Goal: Task Accomplishment & Management: Use online tool/utility

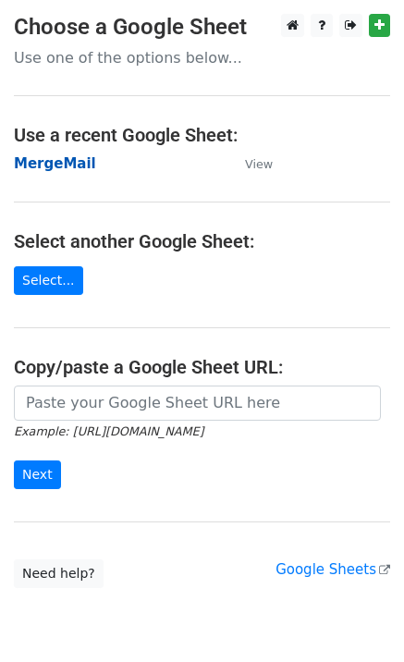
click at [79, 166] on strong "MergeMail" at bounding box center [55, 163] width 82 height 17
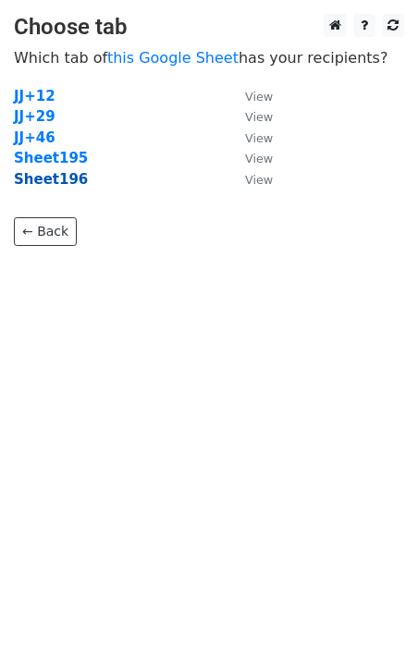
click at [52, 188] on strong "Sheet196" at bounding box center [51, 179] width 74 height 17
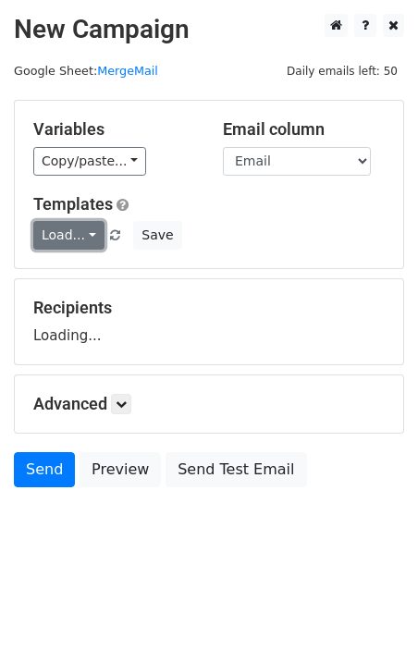
click at [74, 230] on link "Load..." at bounding box center [68, 235] width 71 height 29
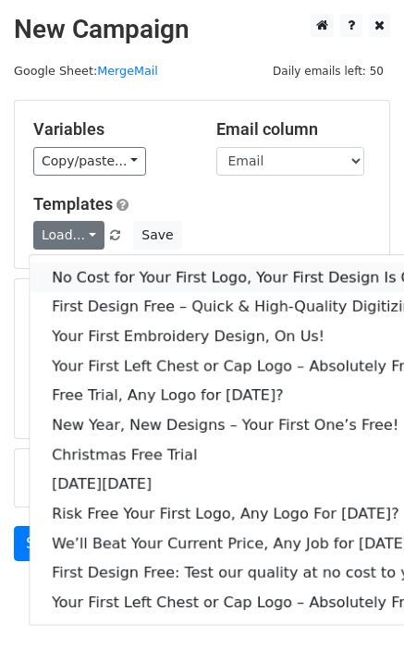
click at [98, 266] on link "No Cost for Your First Logo, Your First Design Is On Us!" at bounding box center [252, 278] width 444 height 30
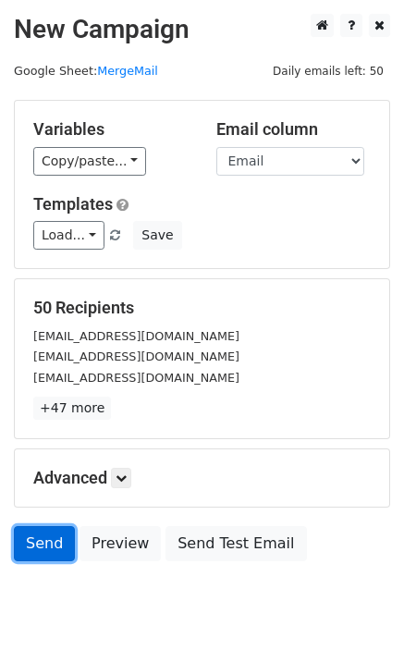
click at [49, 535] on link "Send" at bounding box center [44, 543] width 61 height 35
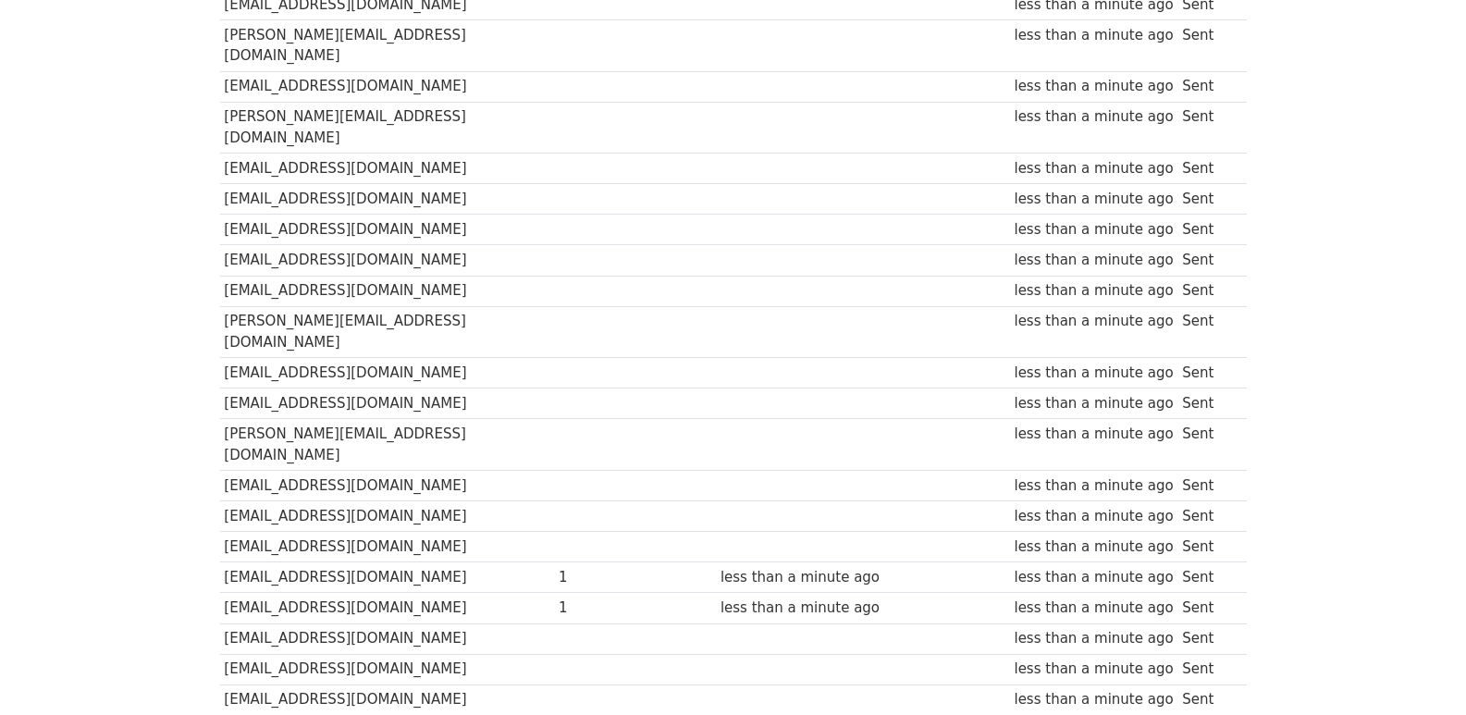
scroll to position [1288, 0]
